Goal: Check status: Check status

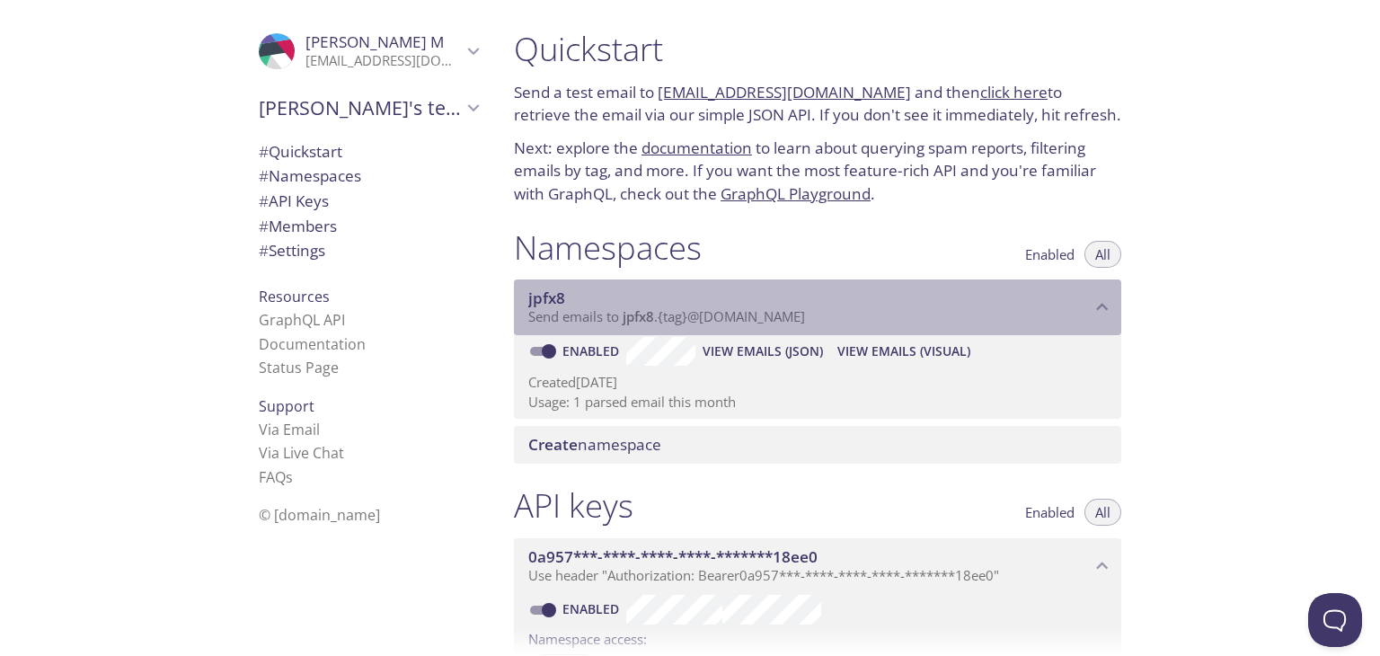
click at [703, 319] on span "Send emails to jpfx8 . {tag} @[DOMAIN_NAME]" at bounding box center [666, 316] width 277 height 18
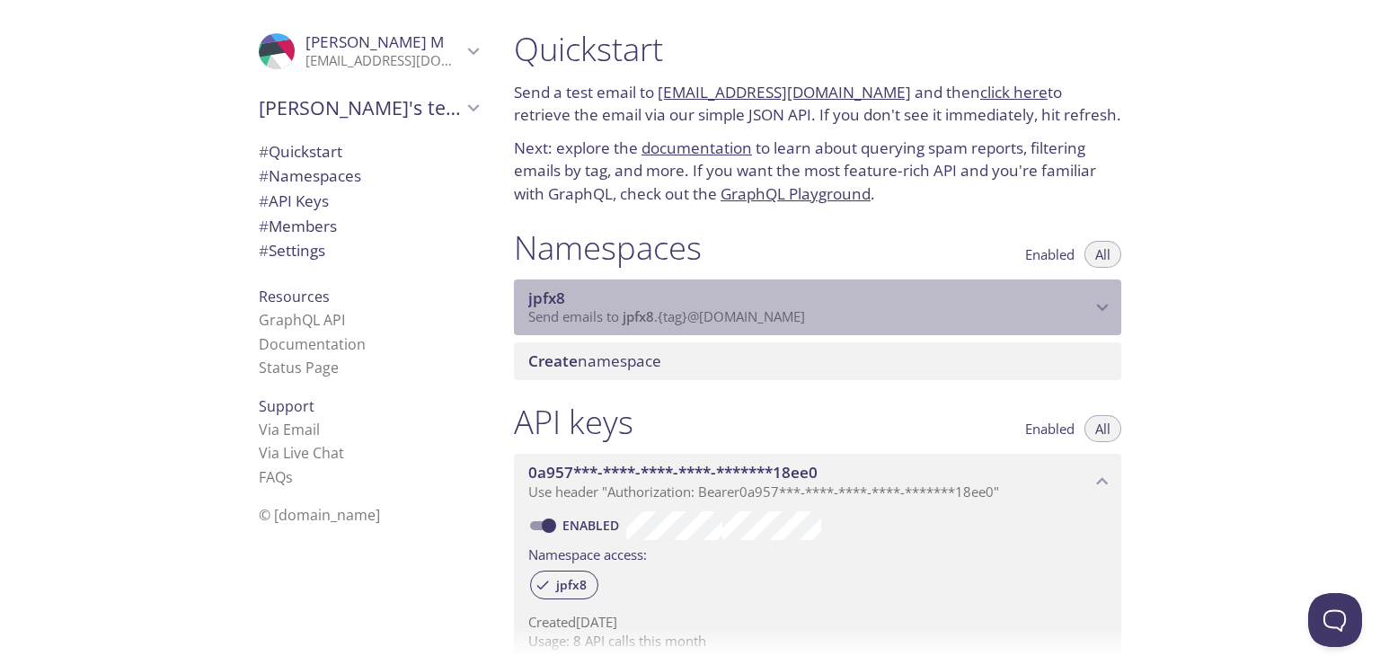
click at [703, 319] on span "Send emails to jpfx8 . {tag} @[DOMAIN_NAME]" at bounding box center [666, 316] width 277 height 18
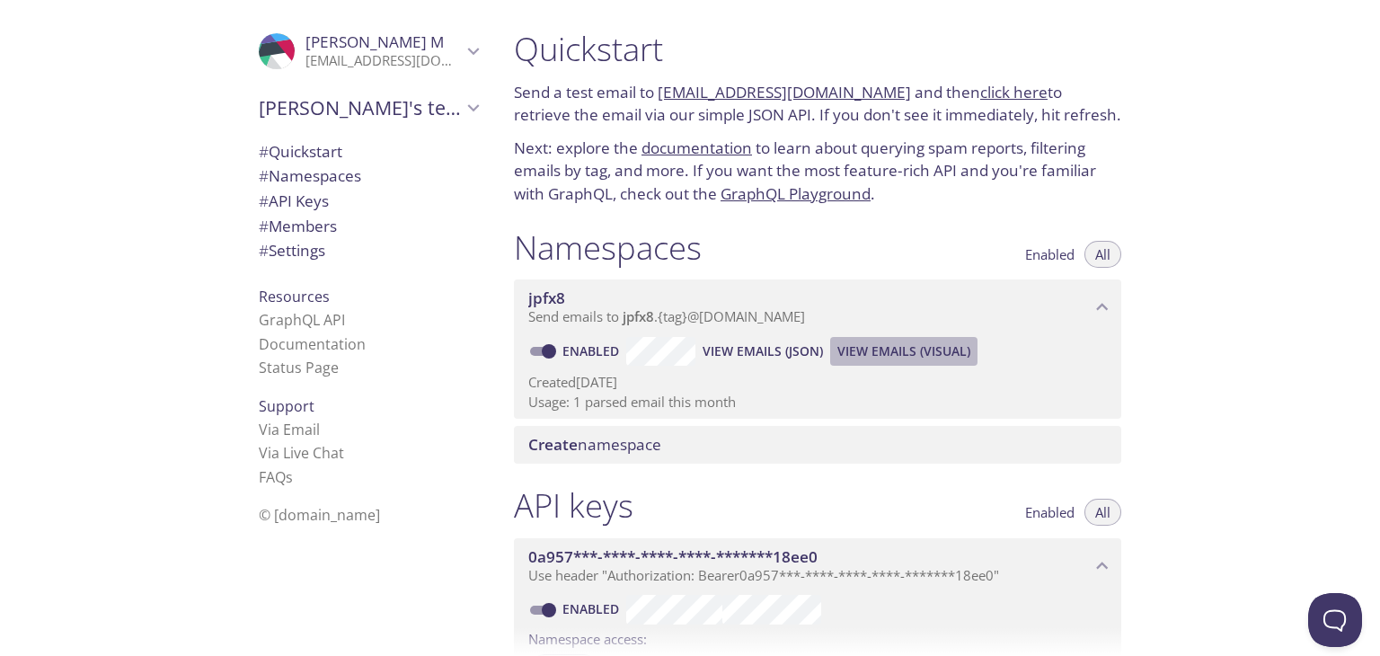
click at [871, 346] on span "View Emails (Visual)" at bounding box center [903, 352] width 133 height 22
click at [859, 357] on span "View Emails (Visual)" at bounding box center [903, 352] width 133 height 22
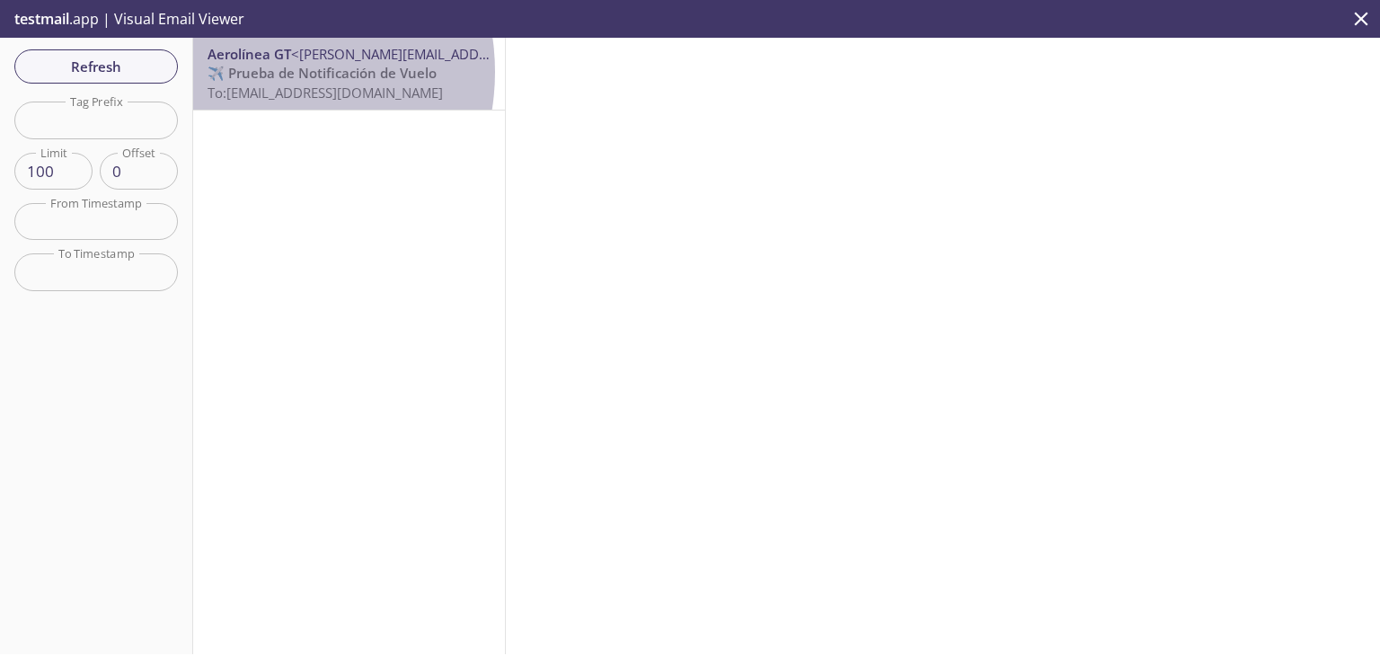
click at [253, 72] on span "✈️ Prueba de Notificación de Vuelo" at bounding box center [322, 73] width 229 height 18
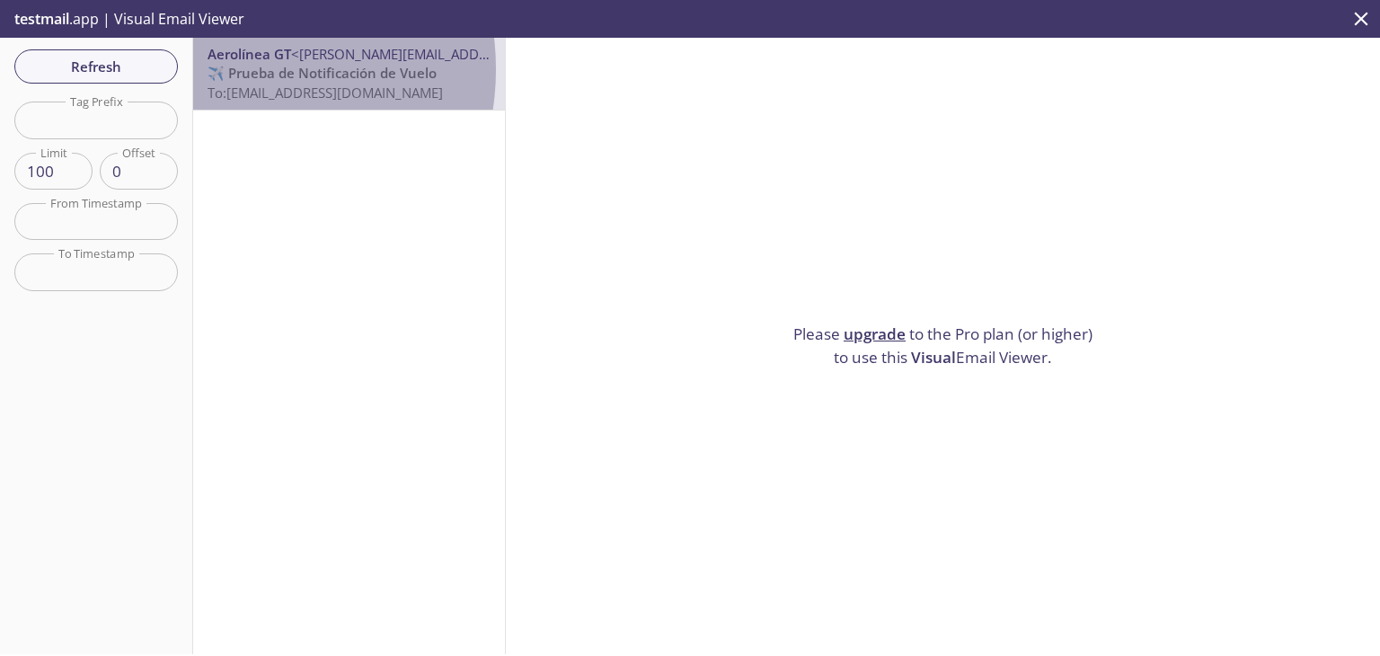
drag, startPoint x: 231, startPoint y: 69, endPoint x: 318, endPoint y: 71, distance: 87.2
click at [318, 71] on span "✈️ Prueba de Notificación de Vuelo" at bounding box center [322, 73] width 229 height 18
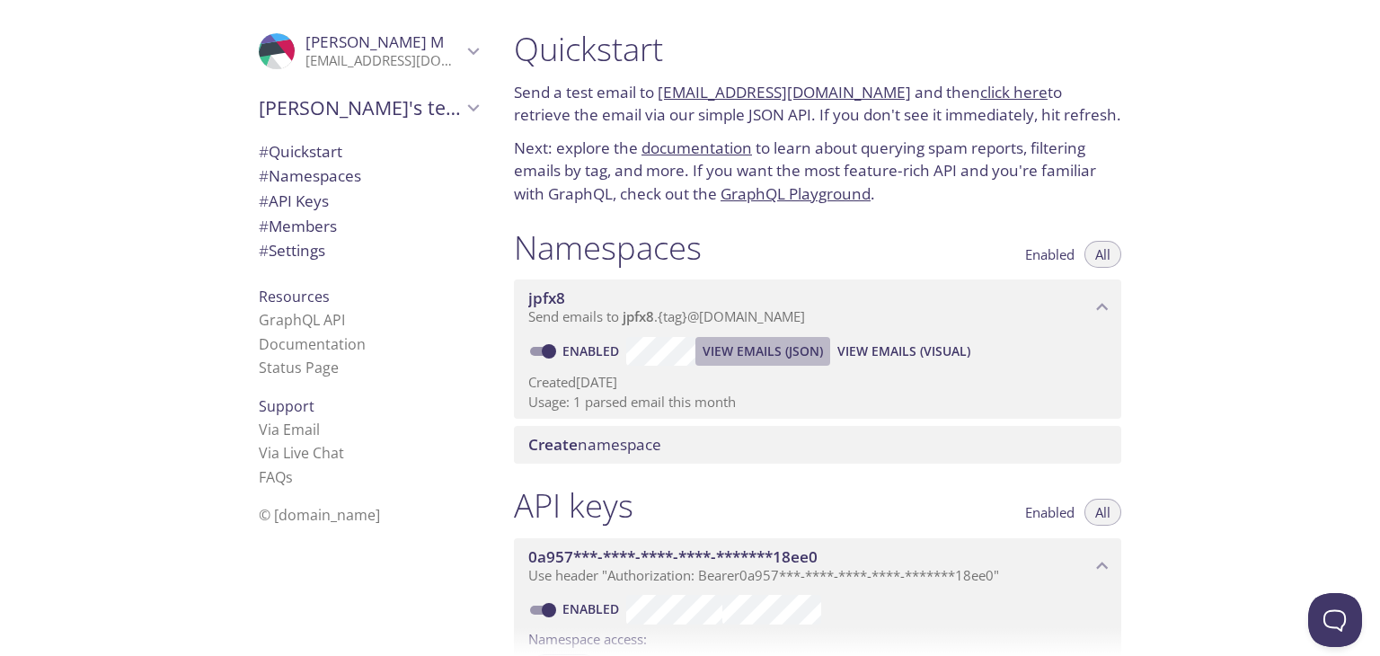
click at [762, 350] on span "View Emails (JSON)" at bounding box center [763, 352] width 120 height 22
click at [750, 358] on span "View Emails (JSON)" at bounding box center [763, 352] width 120 height 22
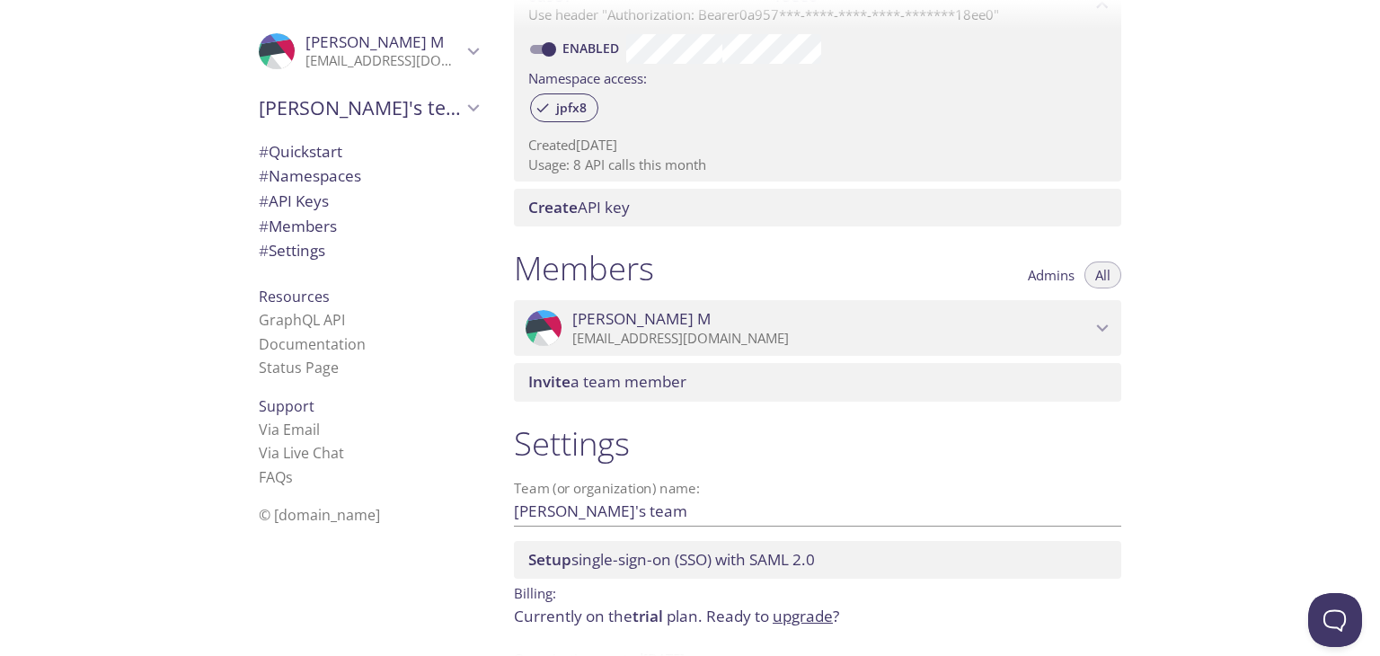
scroll to position [622, 0]
